Goal: Information Seeking & Learning: Understand process/instructions

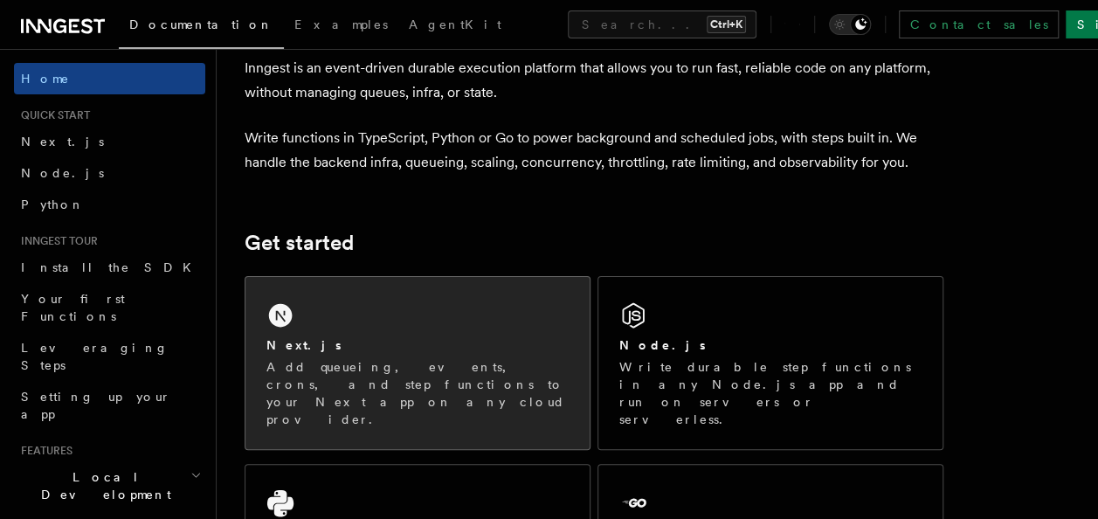
scroll to position [87, 0]
click at [335, 293] on div "Next.js Add queueing, events, crons, and step functions to your Next app on any…" at bounding box center [417, 363] width 344 height 172
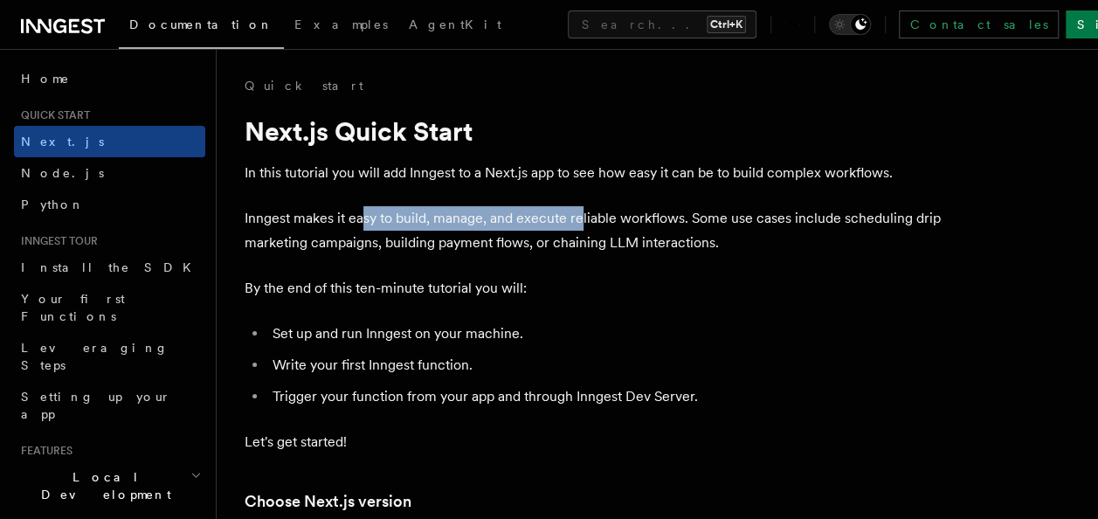
drag, startPoint x: 363, startPoint y: 215, endPoint x: 584, endPoint y: 212, distance: 221.0
click at [584, 212] on p "Inngest makes it easy to build, manage, and execute reliable workflows. Some us…" at bounding box center [594, 230] width 699 height 49
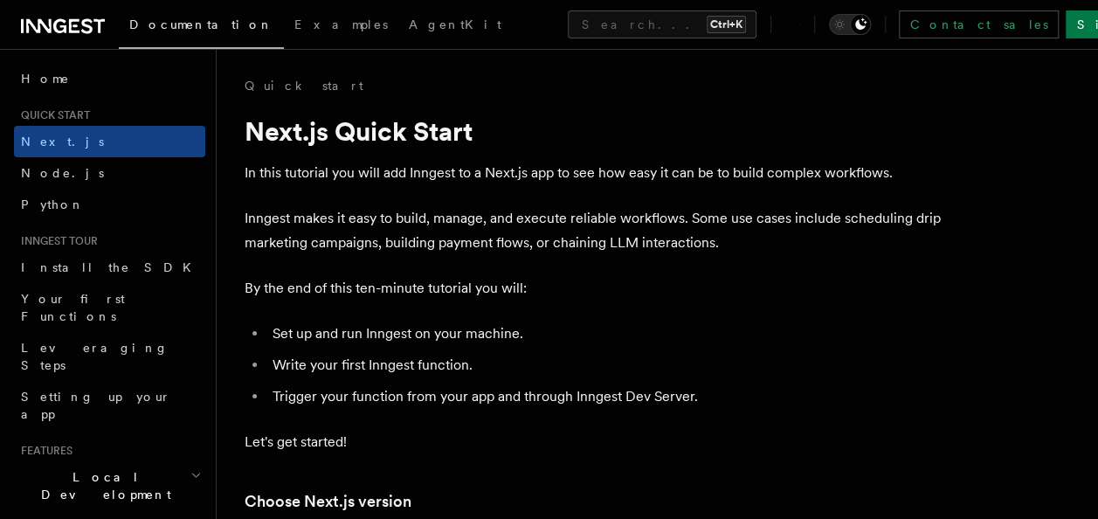
drag, startPoint x: 584, startPoint y: 212, endPoint x: 593, endPoint y: 293, distance: 80.8
click at [593, 293] on p "By the end of this ten-minute tutorial you will:" at bounding box center [594, 288] width 699 height 24
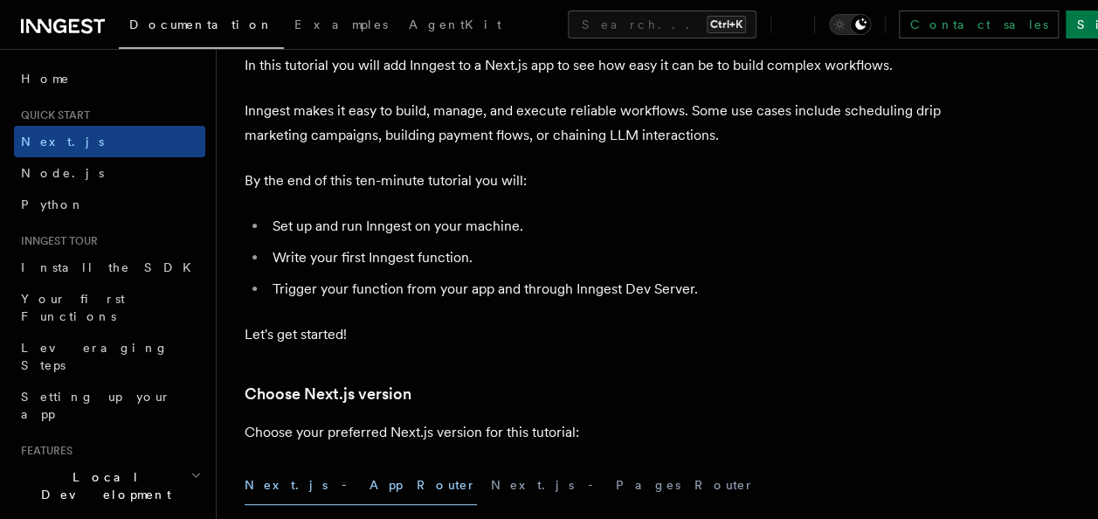
scroll to position [108, 0]
drag, startPoint x: 524, startPoint y: 288, endPoint x: 675, endPoint y: 294, distance: 151.2
click at [675, 294] on li "Trigger your function from your app and through Inngest Dev Server." at bounding box center [605, 288] width 676 height 24
drag, startPoint x: 675, startPoint y: 294, endPoint x: 597, endPoint y: 352, distance: 96.8
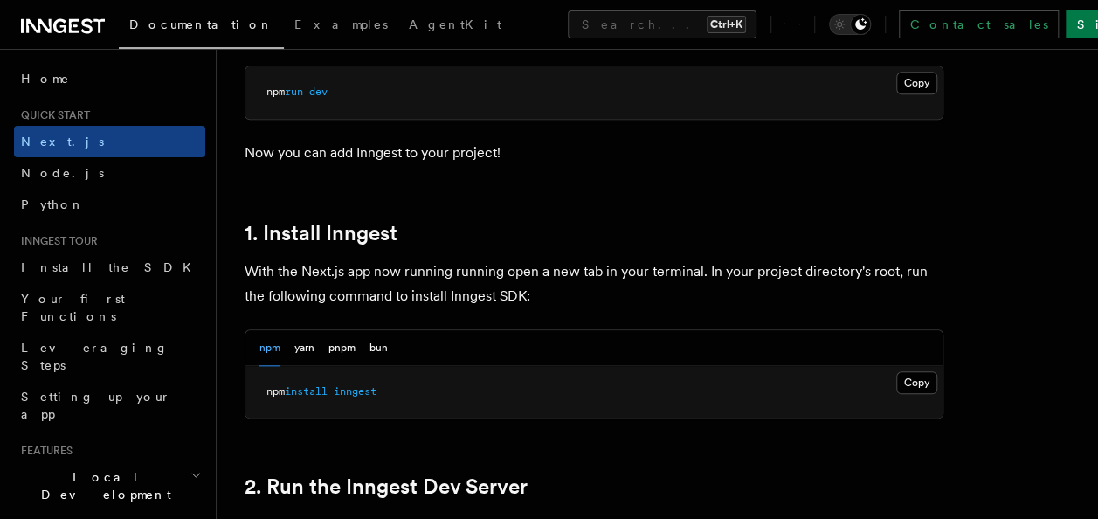
scroll to position [827, 0]
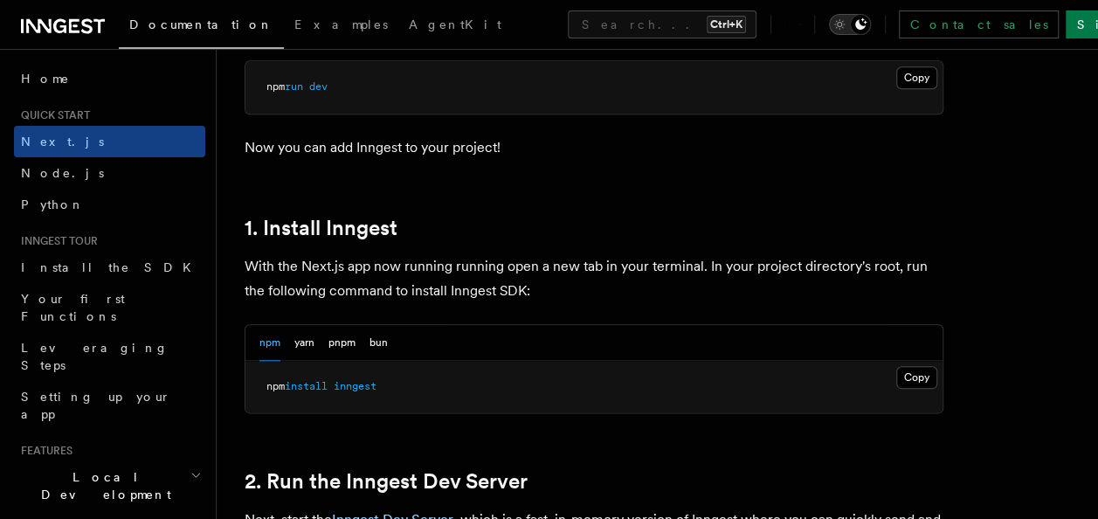
click at [848, 19] on icon "Toggle dark mode" at bounding box center [839, 24] width 17 height 17
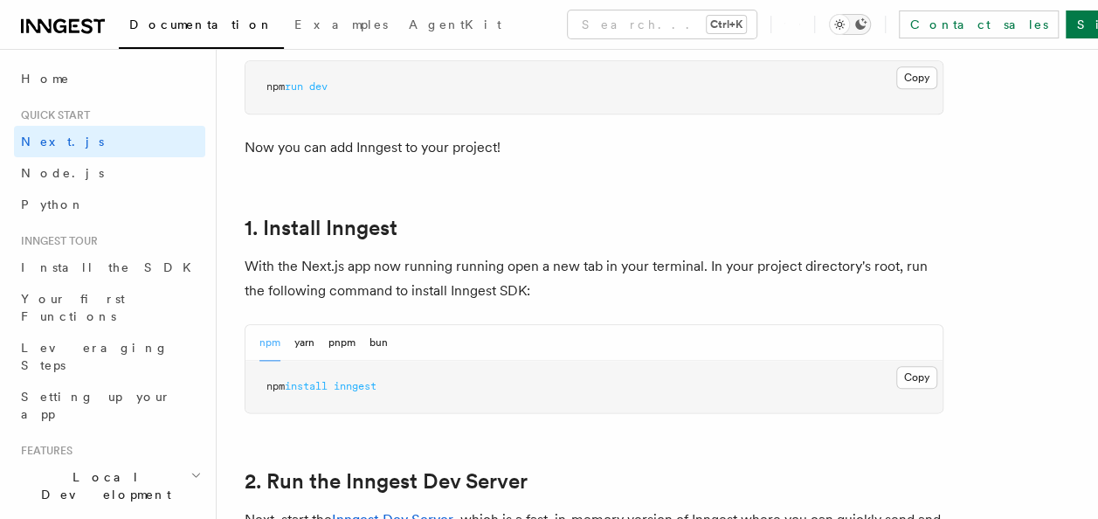
click at [848, 19] on icon "Toggle dark mode" at bounding box center [839, 24] width 17 height 17
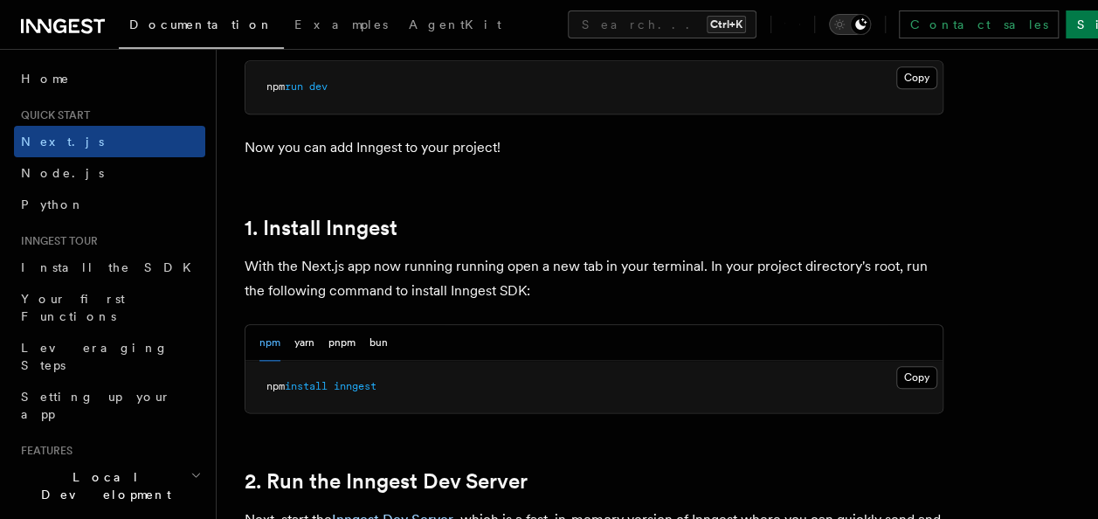
scroll to position [915, 0]
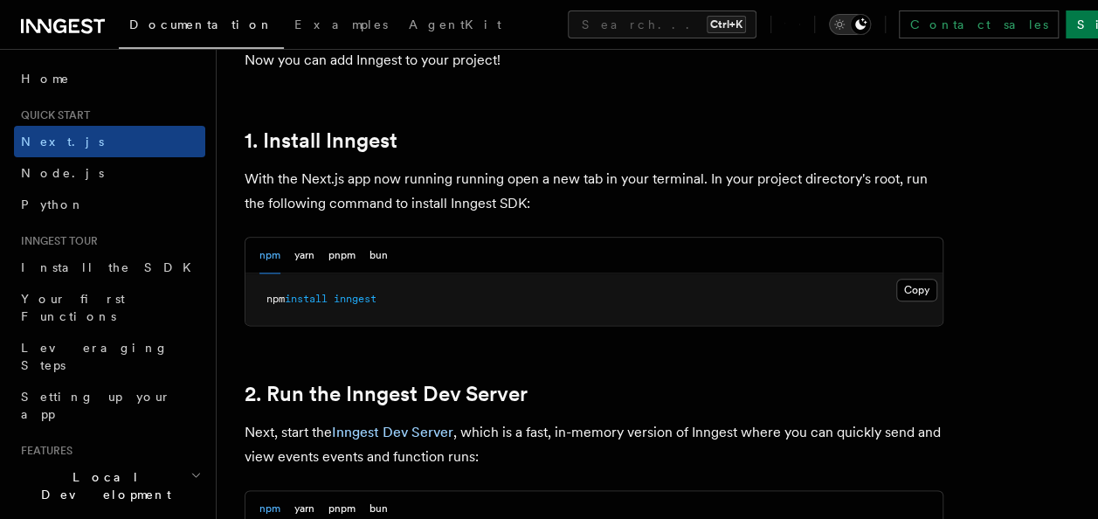
click at [870, 23] on button "Toggle dark mode" at bounding box center [850, 24] width 42 height 21
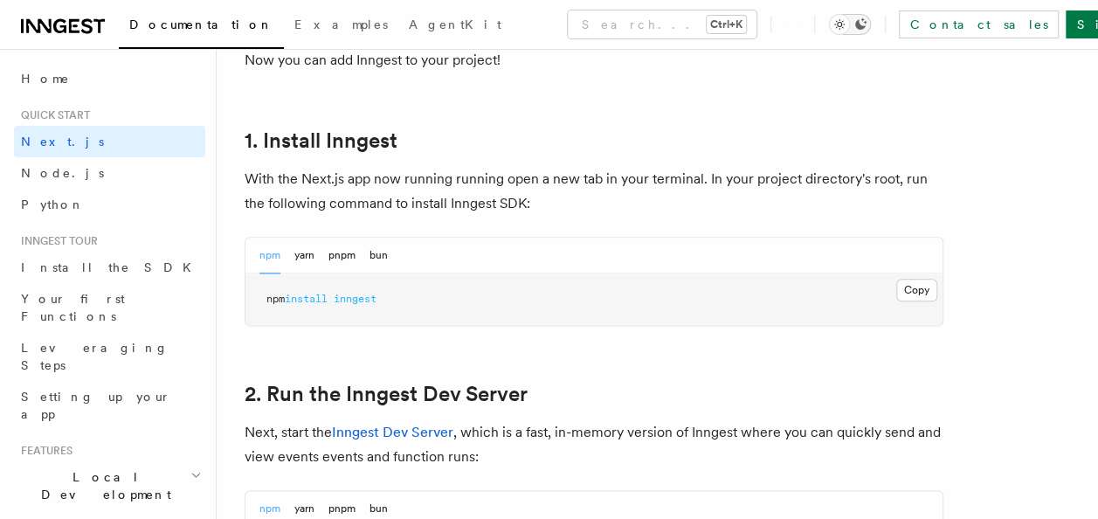
click at [850, 23] on div "Toggle dark mode" at bounding box center [839, 24] width 21 height 21
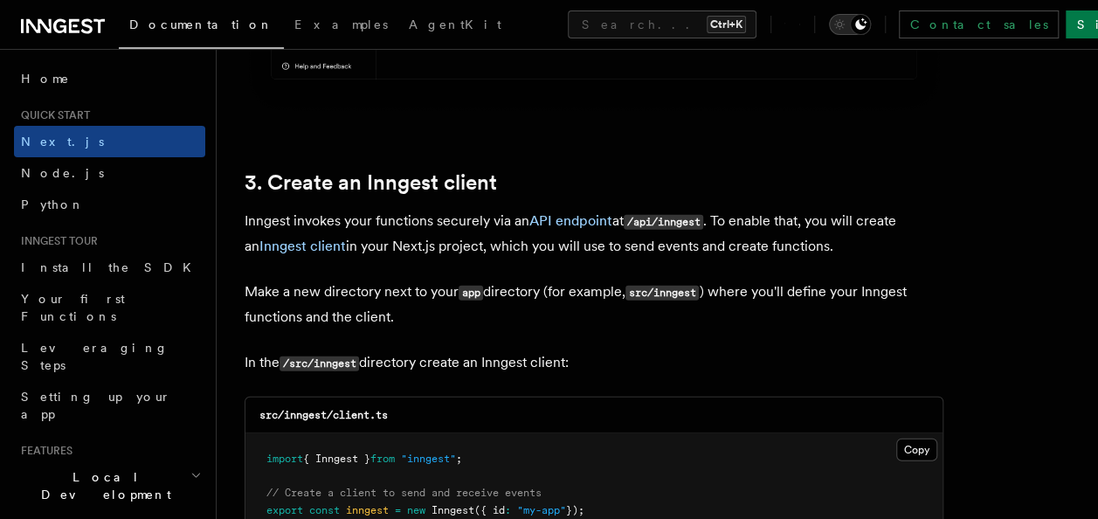
scroll to position [2050, 0]
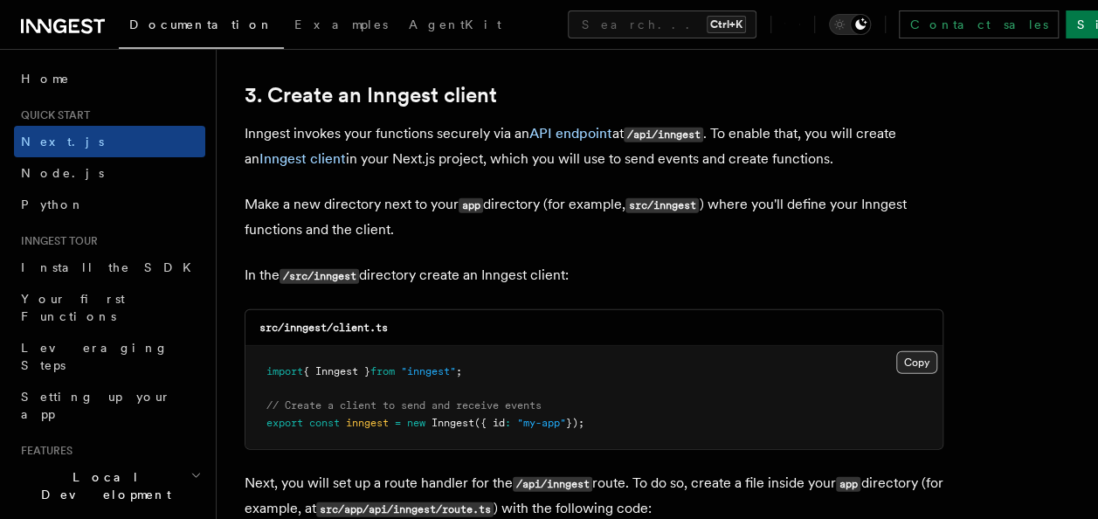
click at [908, 355] on button "Copy Copied" at bounding box center [916, 362] width 41 height 23
drag, startPoint x: 728, startPoint y: 129, endPoint x: 901, endPoint y: 135, distance: 173.0
click at [901, 135] on p "Inngest invokes your functions securely via an API endpoint at /api/inngest . T…" at bounding box center [594, 146] width 699 height 50
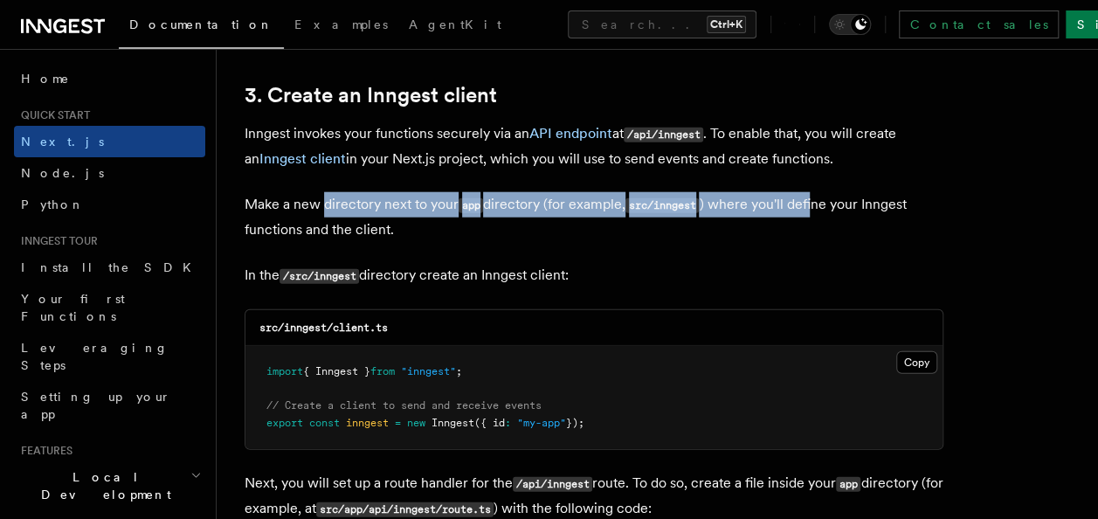
drag, startPoint x: 326, startPoint y: 197, endPoint x: 819, endPoint y: 204, distance: 493.6
click at [818, 204] on p "Make a new directory next to your app directory (for example, src/inngest ) whe…" at bounding box center [594, 217] width 699 height 50
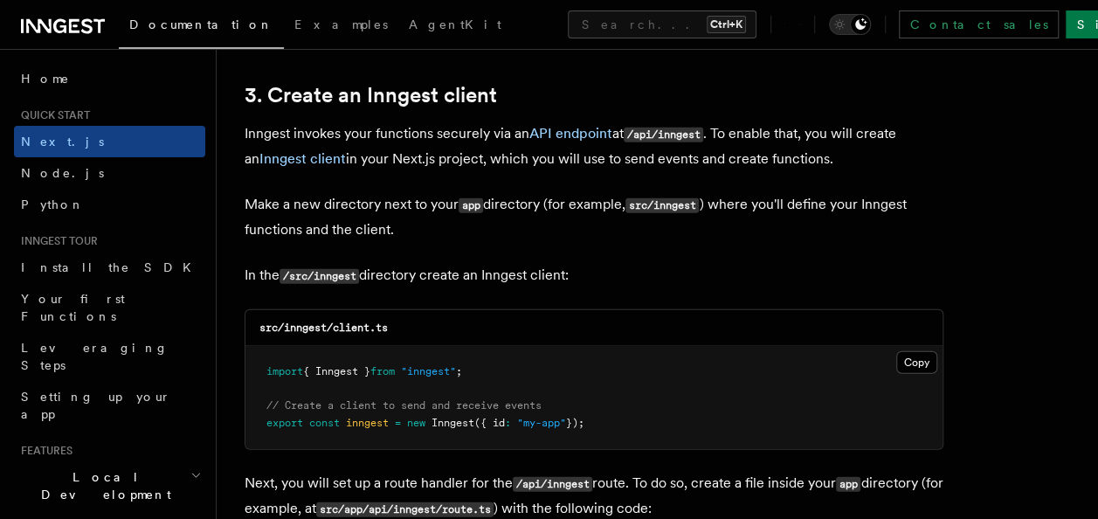
drag, startPoint x: 819, startPoint y: 204, endPoint x: 706, endPoint y: 231, distance: 116.7
click at [706, 231] on p "Make a new directory next to your app directory (for example, src/inngest ) whe…" at bounding box center [594, 217] width 699 height 50
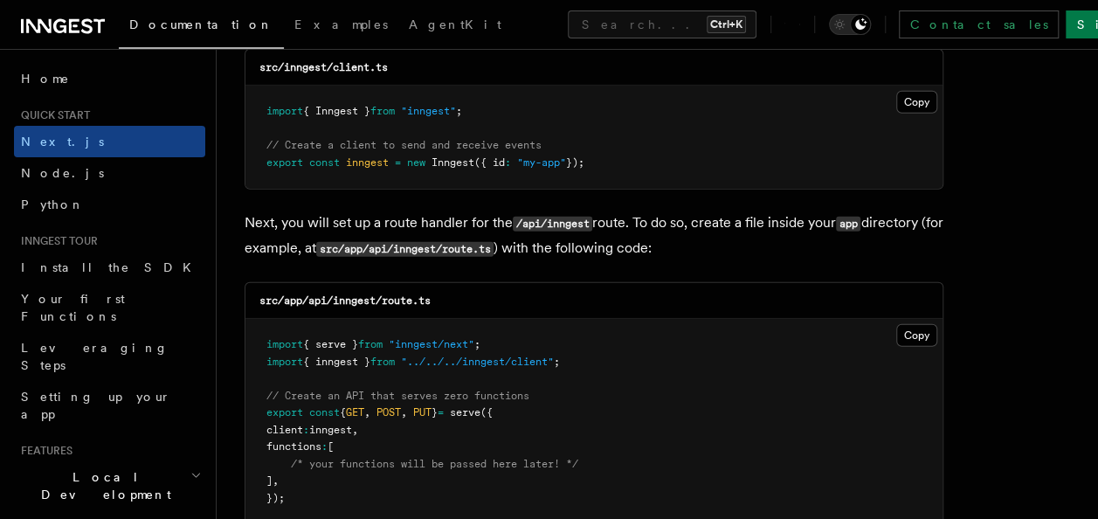
scroll to position [2225, 0]
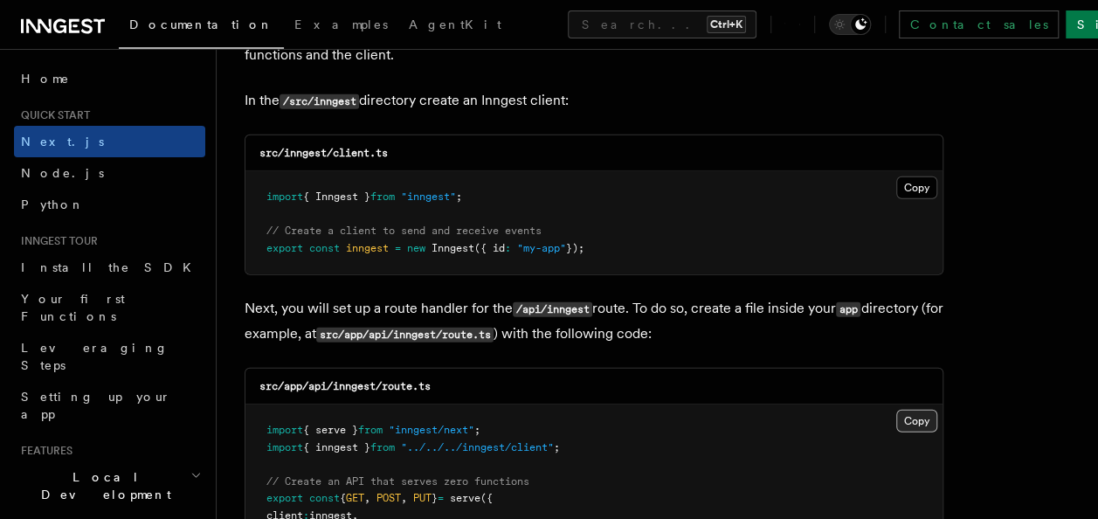
click at [911, 415] on button "Copy Copied" at bounding box center [916, 421] width 41 height 23
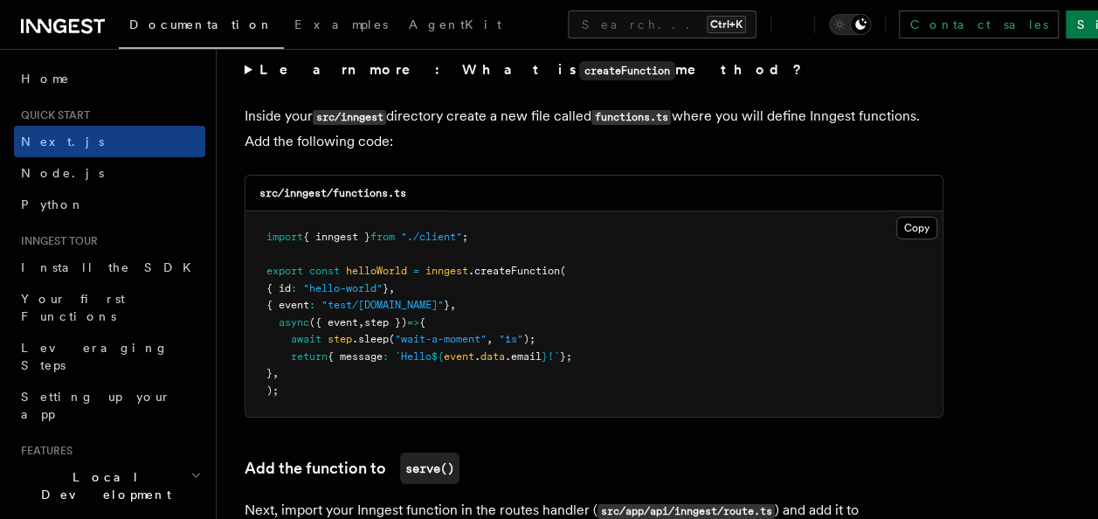
scroll to position [3067, 0]
click at [912, 225] on button "Copy Copied" at bounding box center [916, 227] width 41 height 23
